Goal: Find specific fact: Find specific fact

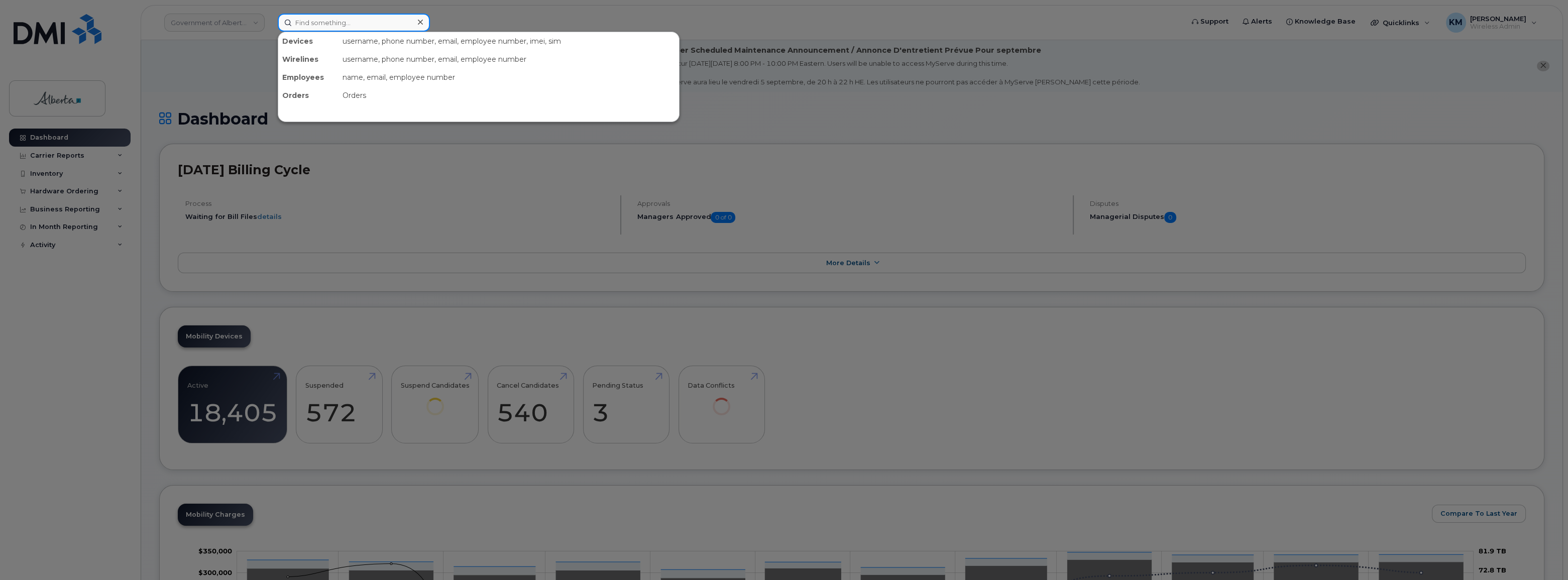
click at [350, 22] on input at bounding box center [354, 23] width 152 height 18
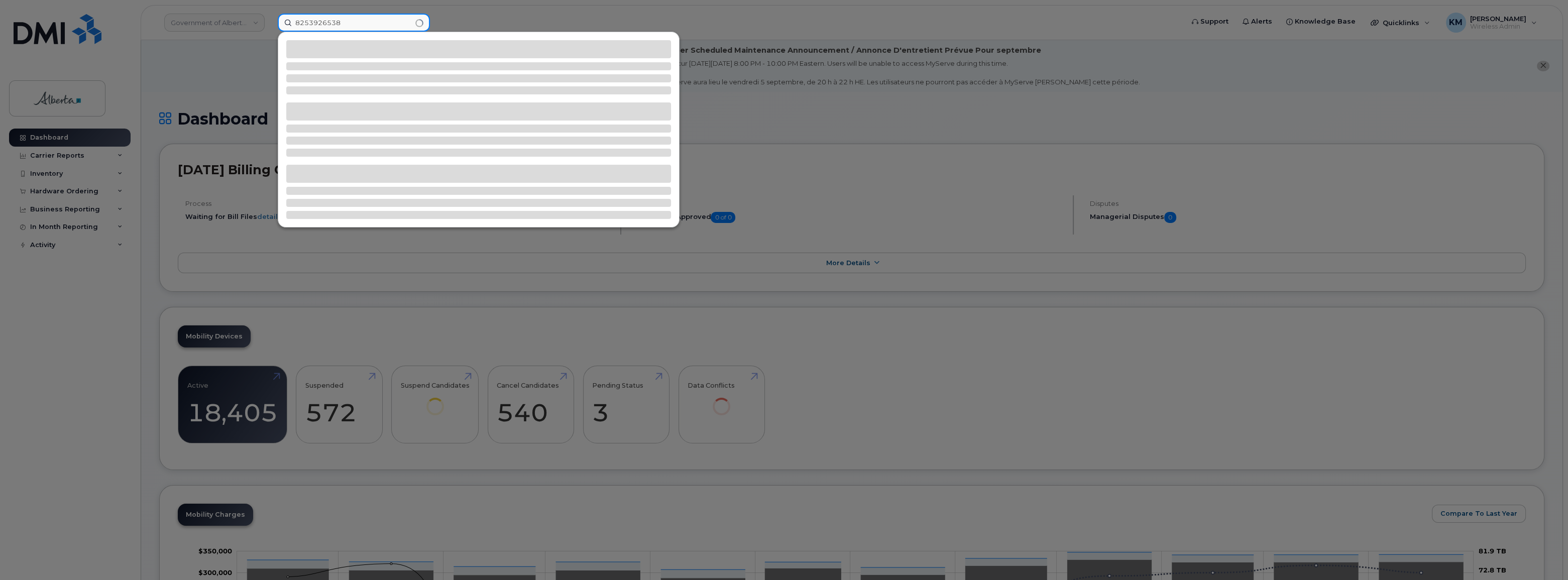
type input "8253926538"
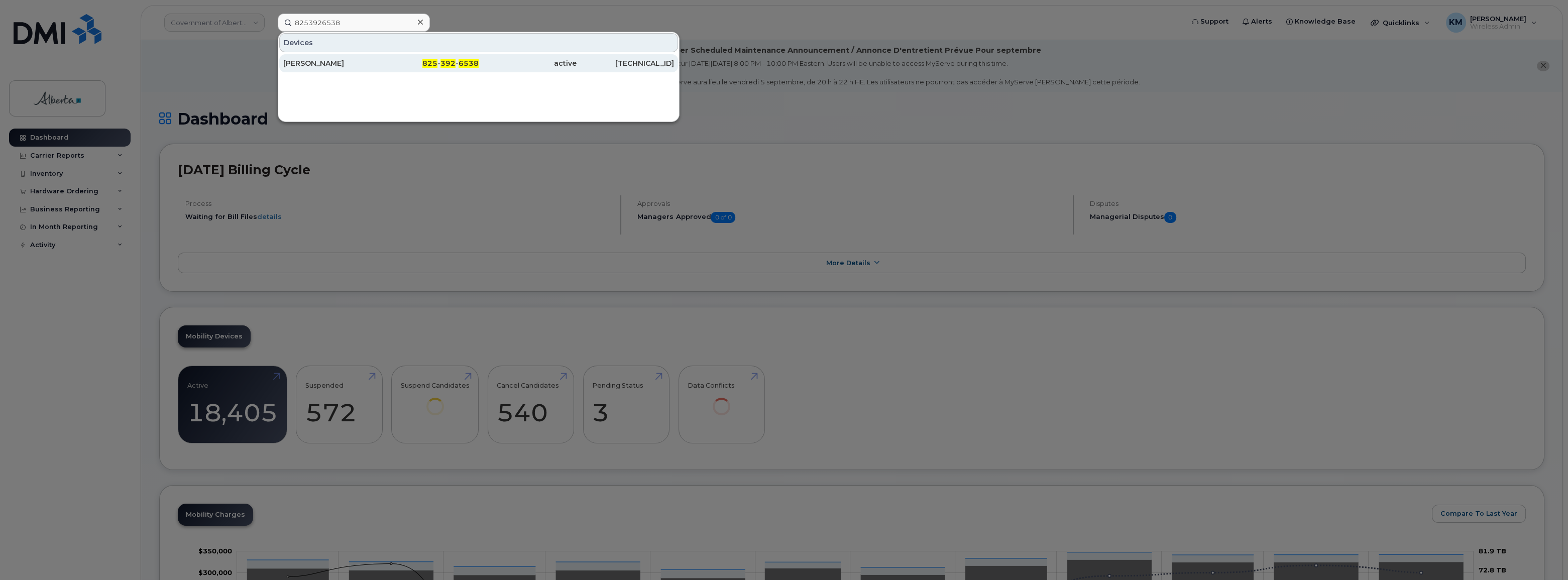
click at [374, 61] on div "[PERSON_NAME]" at bounding box center [332, 63] width 98 height 10
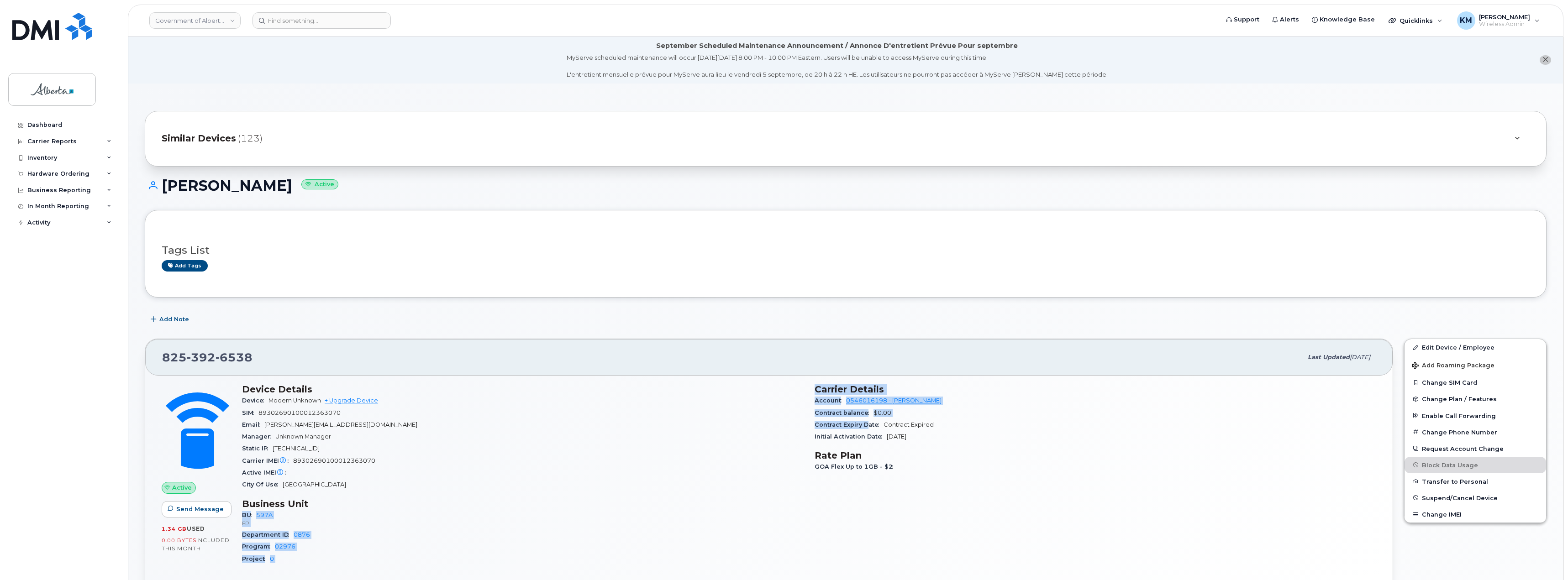
drag, startPoint x: 867, startPoint y: 428, endPoint x: 642, endPoint y: 509, distance: 239.1
click at [642, 509] on div "Device Details Device Modem Unknown + Upgrade Device SIM [TECHNICAL_ID] Email […" at bounding box center [809, 478] width 1145 height 199
click at [519, 465] on div "Carrier IMEI Carrier IMEI is reported during the last billing cycle or change o…" at bounding box center [522, 461] width 562 height 12
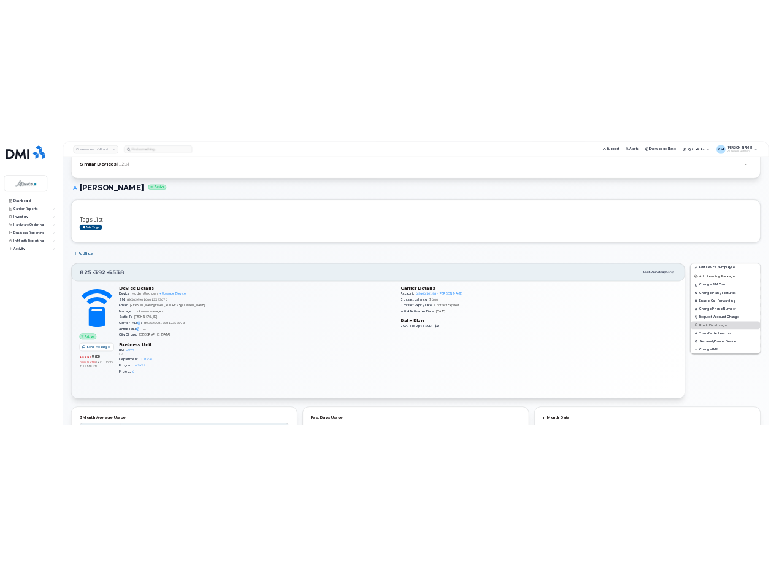
scroll to position [123, 0]
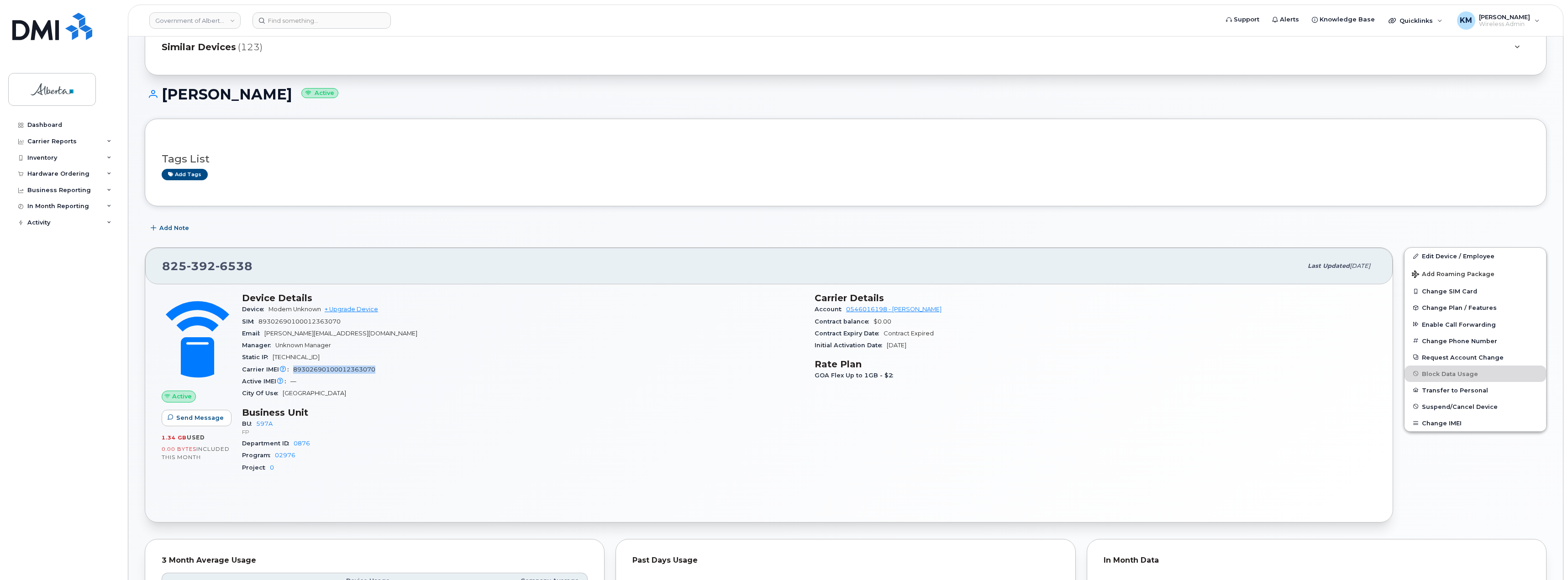
drag, startPoint x: 292, startPoint y: 369, endPoint x: 374, endPoint y: 364, distance: 82.2
click at [374, 364] on div "Carrier IMEI Carrier IMEI is reported during the last billing cycle or change o…" at bounding box center [522, 370] width 562 height 12
copy span "89302690100012363070"
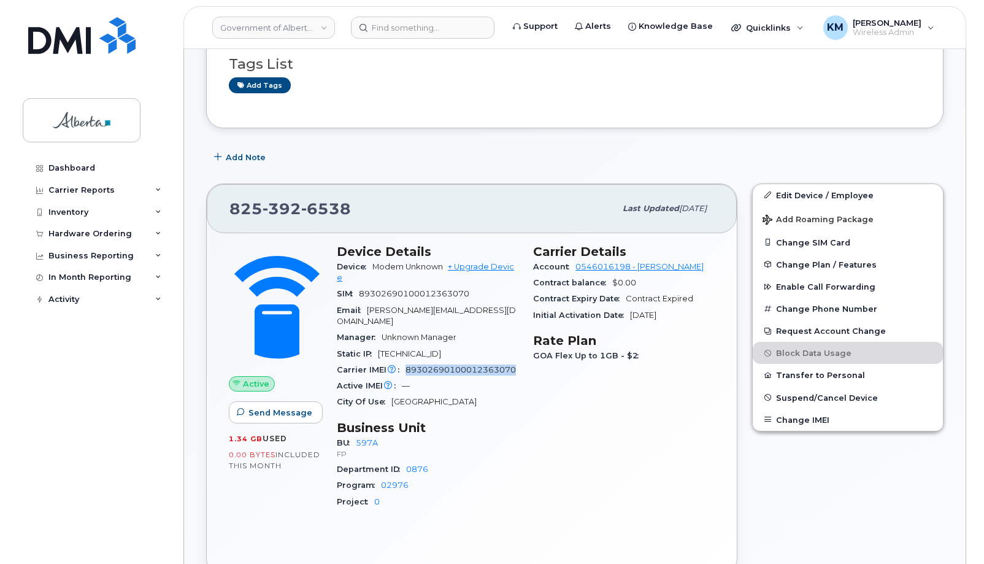
scroll to position [284, 0]
